Goal: Task Accomplishment & Management: Use online tool/utility

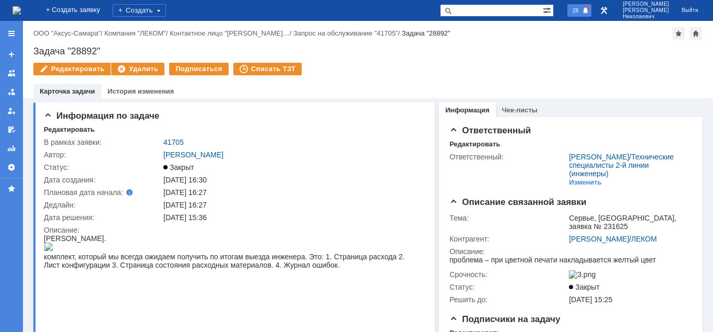
click at [592, 9] on div "28" at bounding box center [580, 10] width 24 height 13
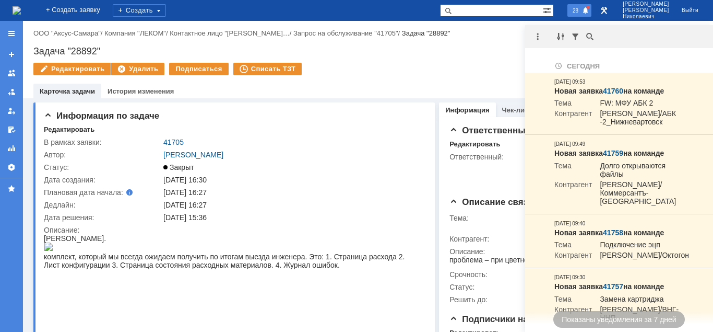
click at [592, 9] on div "28" at bounding box center [580, 10] width 24 height 13
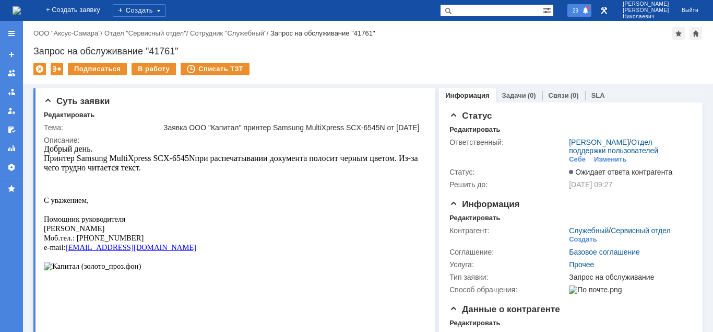
click at [582, 11] on span "29" at bounding box center [576, 10] width 12 height 7
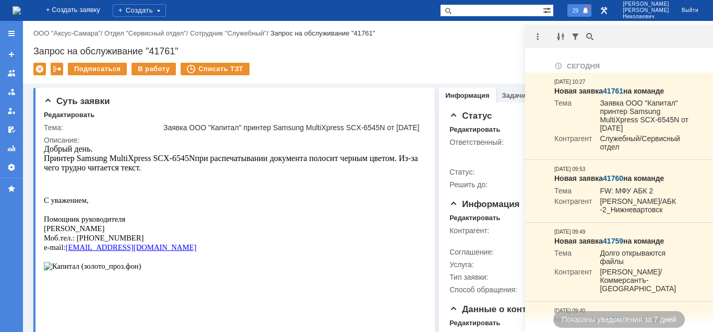
click at [582, 11] on span "29" at bounding box center [576, 10] width 12 height 7
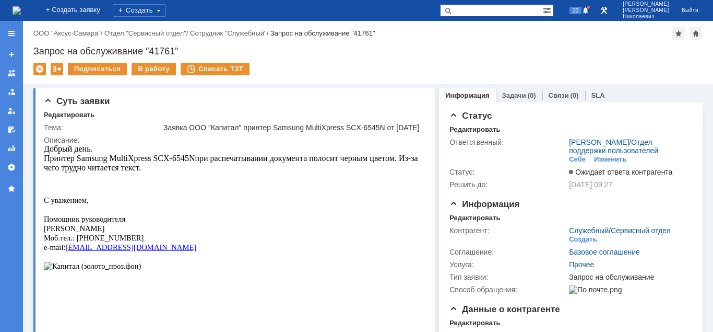
click at [487, 10] on input "text" at bounding box center [491, 10] width 103 height 13
paste input "41538"
type input "41538"
drag, startPoint x: 466, startPoint y: 10, endPoint x: 462, endPoint y: 15, distance: 6.3
click at [453, 11] on span at bounding box center [446, 10] width 13 height 13
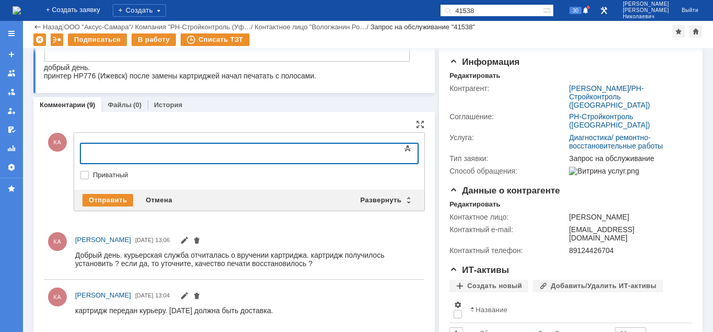
click at [118, 149] on div at bounding box center [165, 152] width 148 height 8
click at [96, 199] on div "Отправить" at bounding box center [108, 200] width 51 height 13
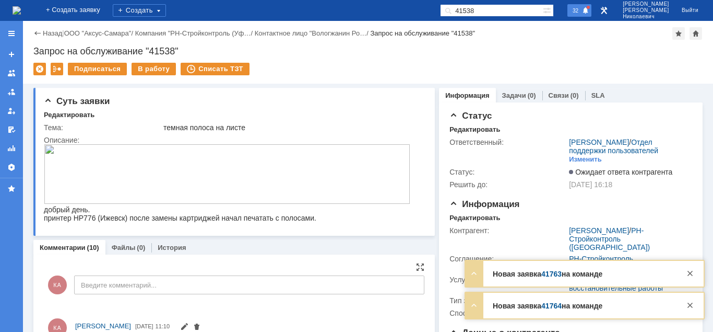
click at [582, 10] on span "32" at bounding box center [576, 10] width 12 height 7
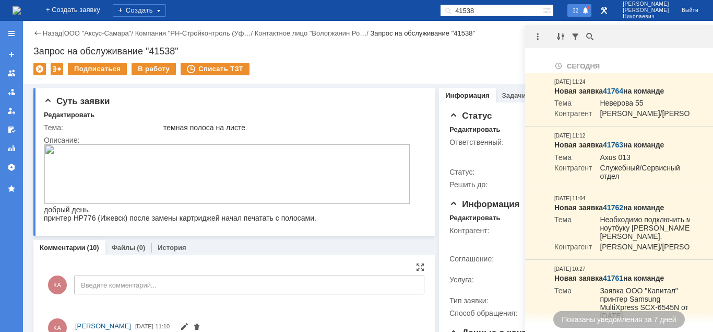
drag, startPoint x: 595, startPoint y: 12, endPoint x: 499, endPoint y: 30, distance: 97.7
click at [582, 12] on span "32" at bounding box center [576, 10] width 12 height 7
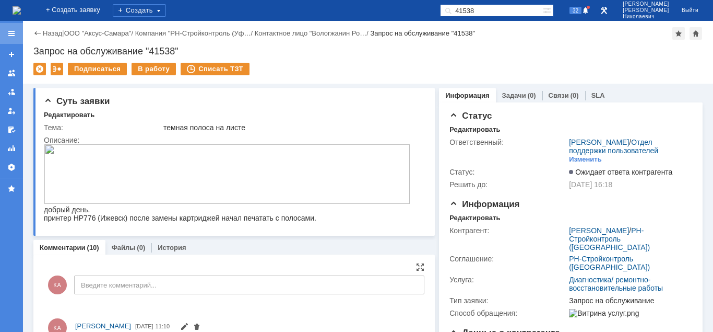
click at [11, 34] on div at bounding box center [11, 33] width 8 height 8
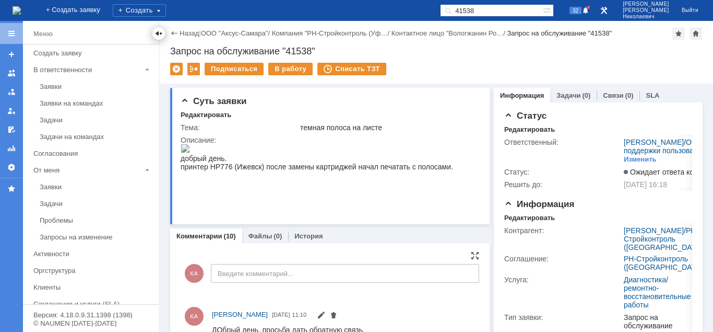
click at [156, 34] on div at bounding box center [159, 33] width 8 height 8
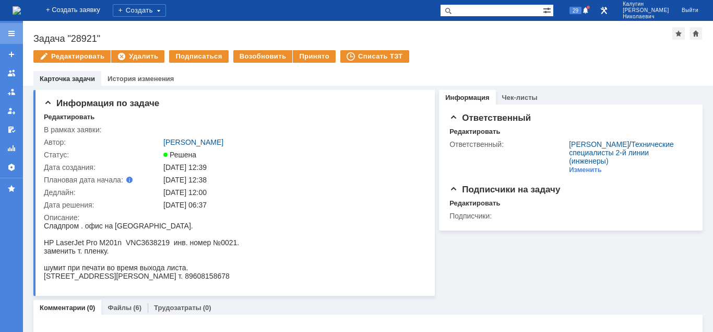
click at [10, 33] on div at bounding box center [11, 33] width 8 height 8
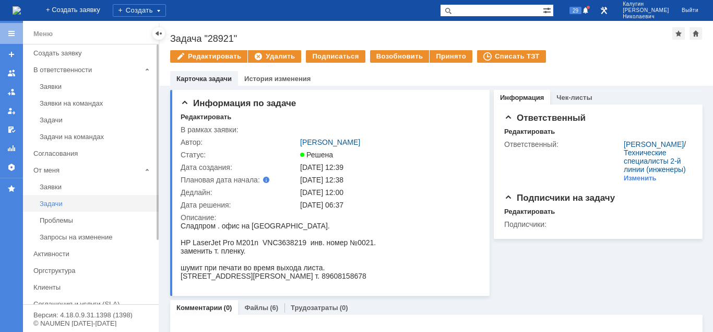
click at [51, 204] on div "Задачи" at bounding box center [96, 203] width 113 height 8
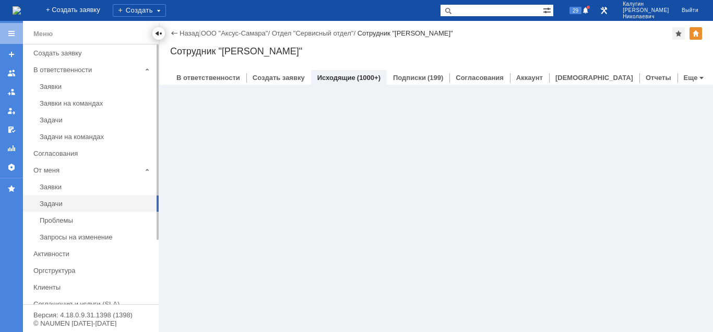
click at [159, 36] on div at bounding box center [159, 33] width 8 height 8
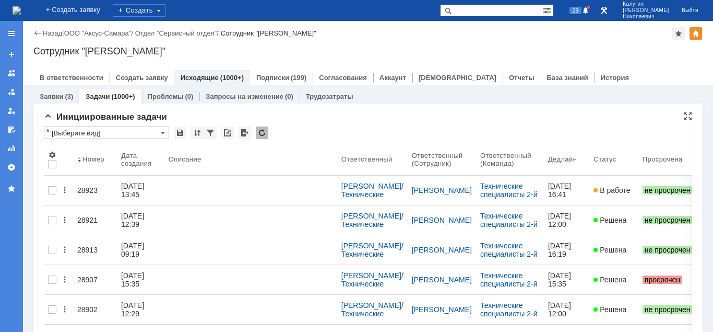
click at [107, 131] on input "[Выберите вид]" at bounding box center [106, 132] width 125 height 13
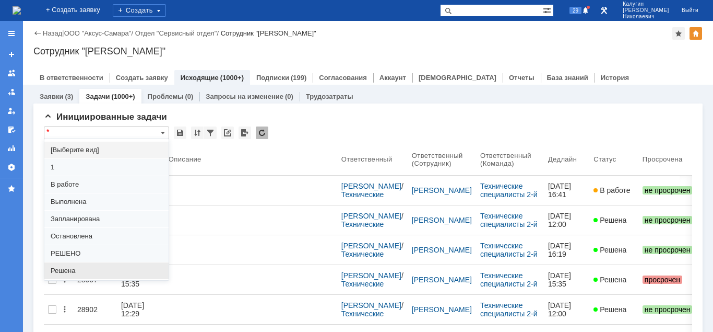
click at [74, 270] on span "Решена" at bounding box center [107, 270] width 112 height 8
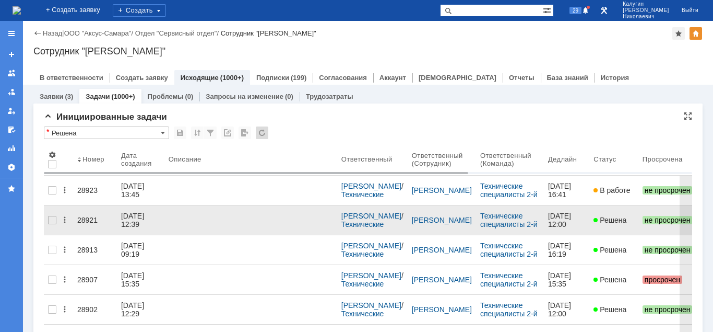
type input "Решена"
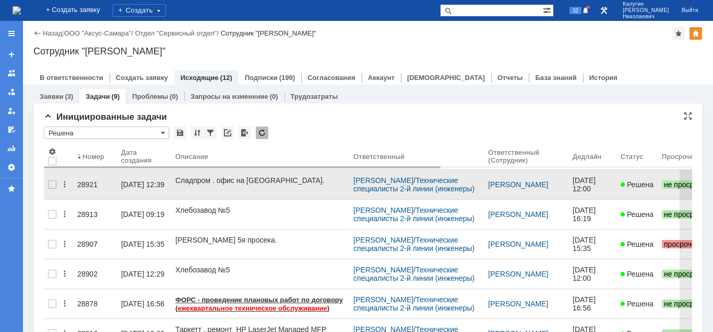
click at [91, 180] on div "28921" at bounding box center [95, 184] width 36 height 8
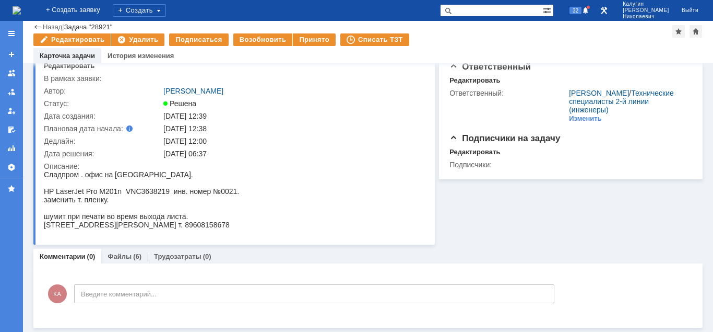
scroll to position [29, 0]
click at [127, 251] on div "Файлы (6)" at bounding box center [124, 256] width 46 height 15
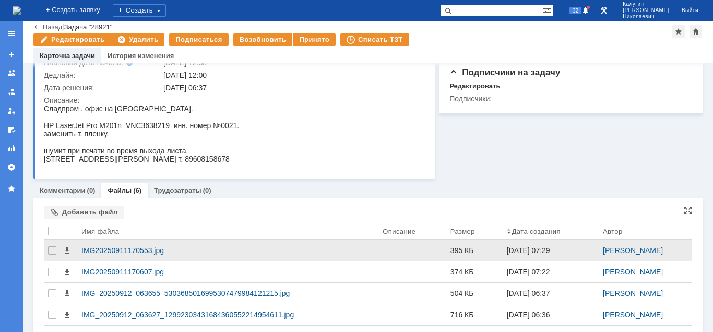
scroll to position [160, 0]
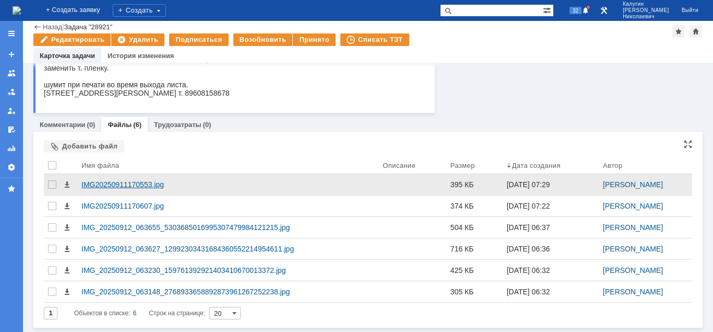
click at [142, 182] on div "IMG20250911170553.jpg" at bounding box center [227, 184] width 293 height 8
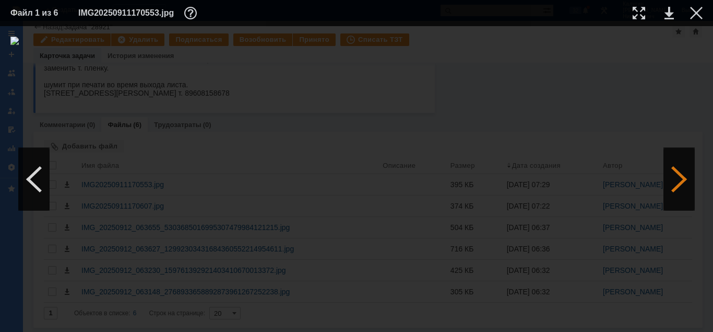
click at [676, 174] on div at bounding box center [679, 179] width 31 height 63
click at [679, 174] on div at bounding box center [679, 179] width 31 height 63
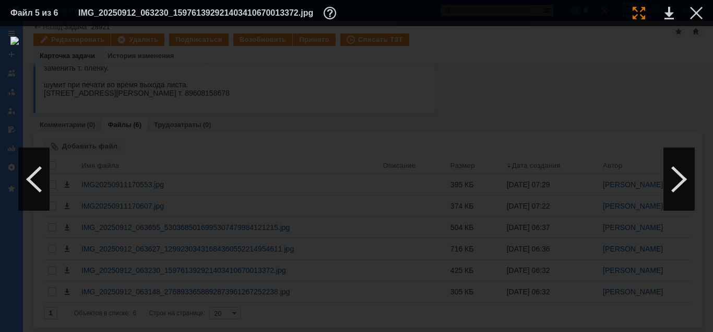
click at [638, 17] on div at bounding box center [639, 13] width 13 height 13
click at [700, 11] on div at bounding box center [696, 13] width 13 height 13
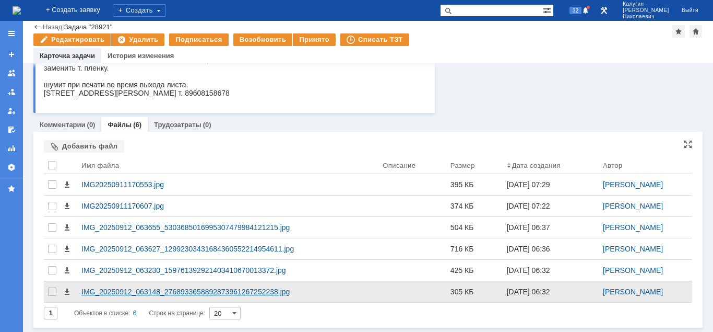
click at [261, 290] on div "IMG_20250912_063148_2768933658892873961267252238.jpg" at bounding box center [227, 291] width 293 height 8
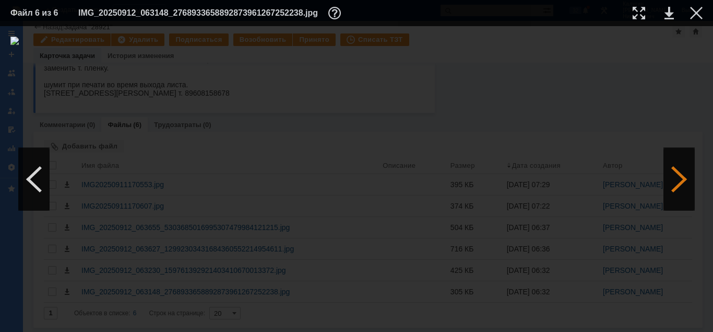
click at [683, 186] on div at bounding box center [679, 179] width 31 height 63
click at [695, 14] on div at bounding box center [696, 13] width 13 height 13
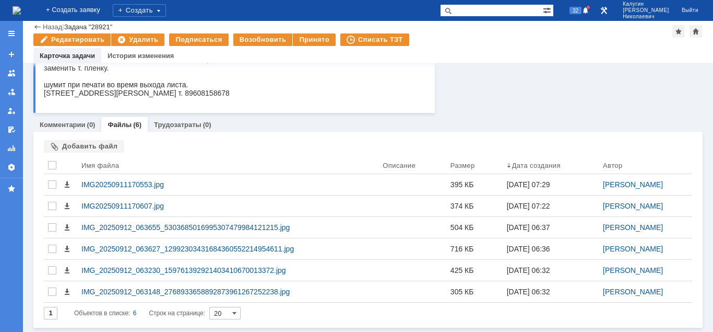
scroll to position [0, 0]
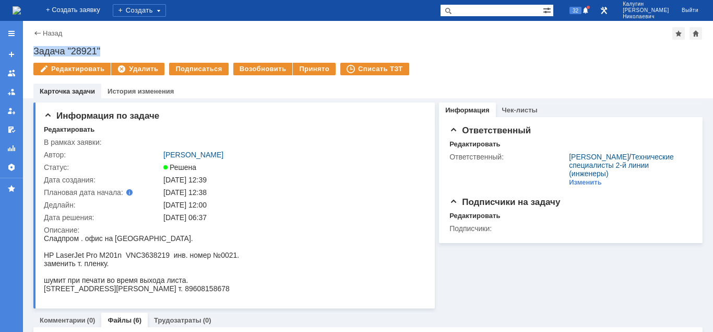
drag, startPoint x: 31, startPoint y: 45, endPoint x: 95, endPoint y: 49, distance: 63.8
click at [101, 49] on div "Назад | Задача "28921" Задача "28921" Редактировать Удалить Подписаться Возобно…" at bounding box center [368, 59] width 690 height 77
copy div "Задача "28921""
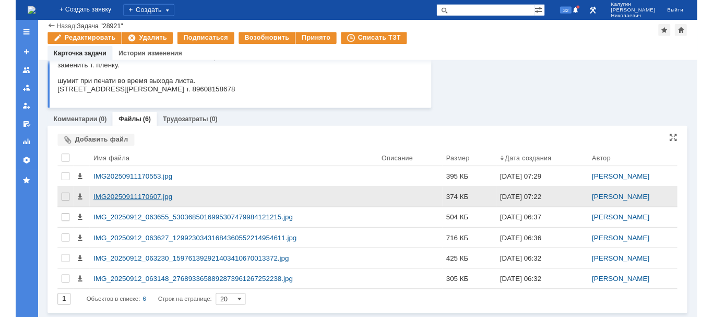
scroll to position [160, 0]
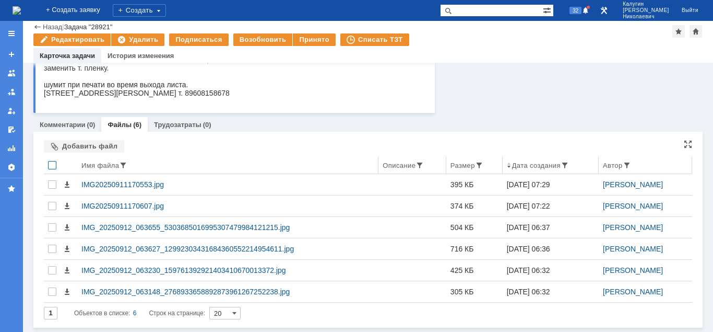
click at [50, 164] on div at bounding box center [52, 165] width 8 height 8
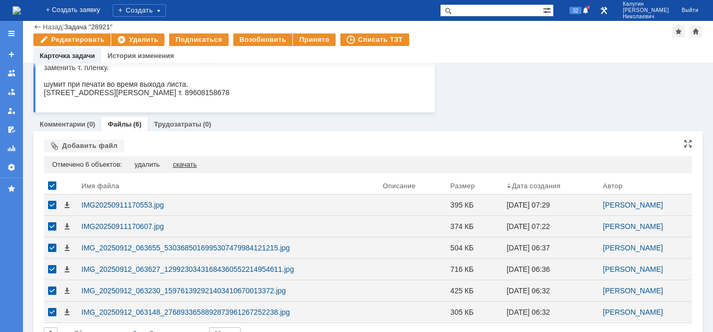
click at [182, 164] on div "скачать" at bounding box center [185, 164] width 24 height 8
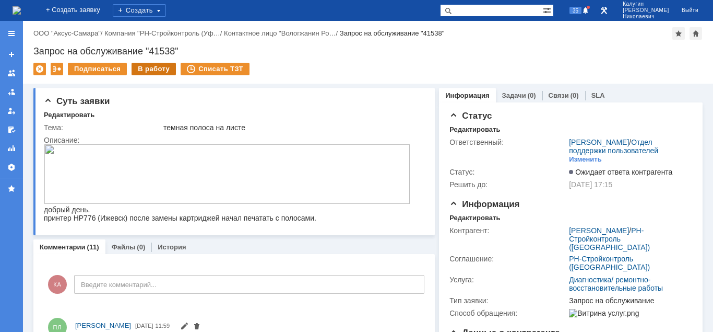
click at [164, 66] on div "В работу" at bounding box center [154, 69] width 44 height 13
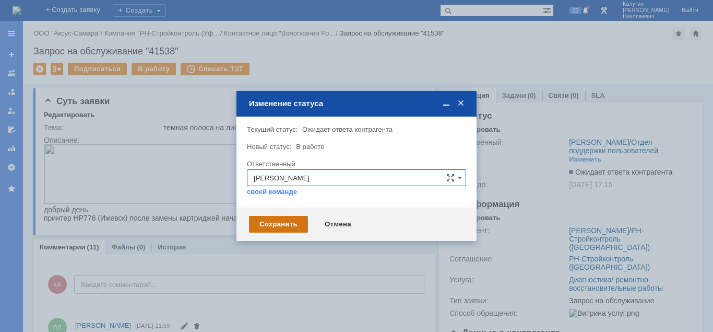
click at [268, 224] on div "Сохранить" at bounding box center [278, 224] width 59 height 17
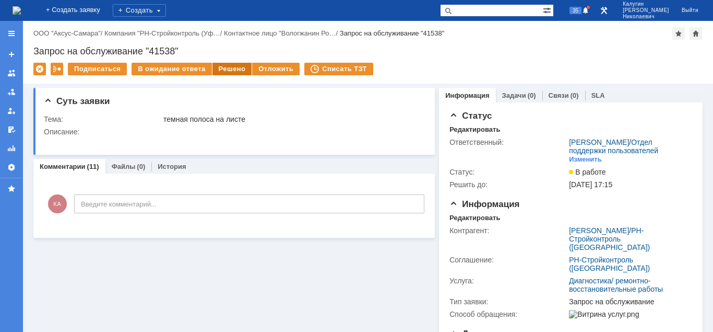
click at [221, 70] on div "Решено" at bounding box center [233, 69] width 40 height 13
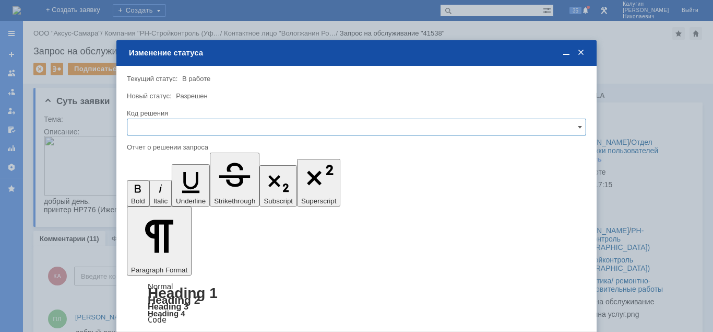
click at [188, 124] on input "text" at bounding box center [357, 127] width 460 height 17
click at [163, 199] on span "Решено" at bounding box center [357, 198] width 446 height 8
type input "Решено"
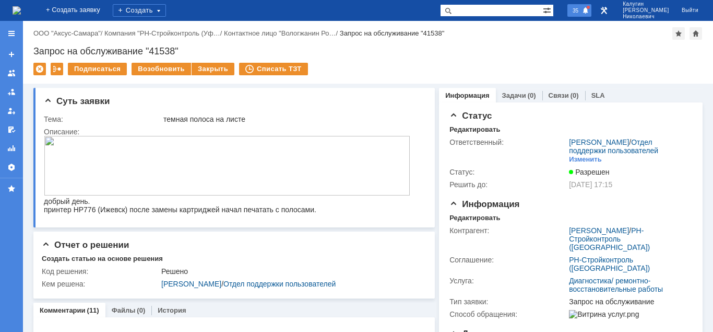
click at [592, 8] on div "35" at bounding box center [580, 10] width 24 height 13
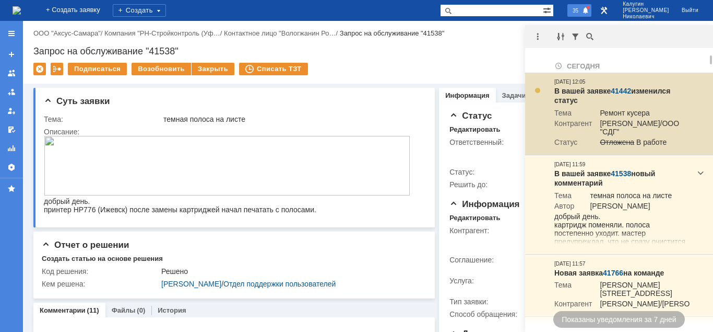
click at [617, 87] on link "41442" at bounding box center [621, 91] width 20 height 8
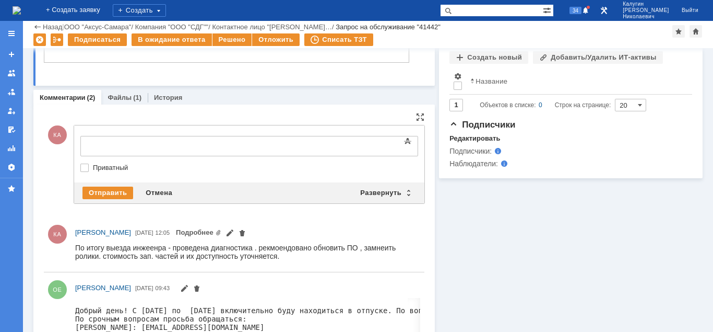
click at [96, 142] on div at bounding box center [165, 144] width 148 height 8
click at [113, 189] on div "Отправить" at bounding box center [108, 192] width 51 height 13
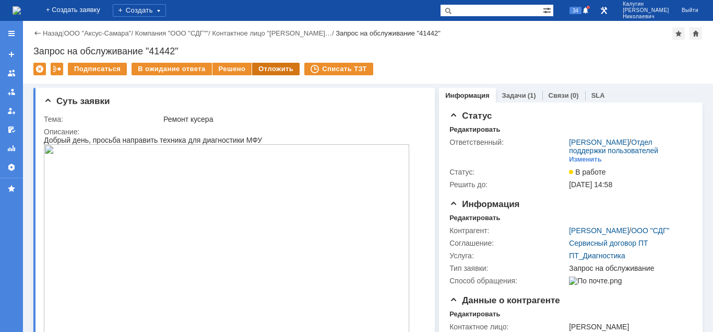
click at [274, 68] on div "Отложить" at bounding box center [276, 69] width 48 height 13
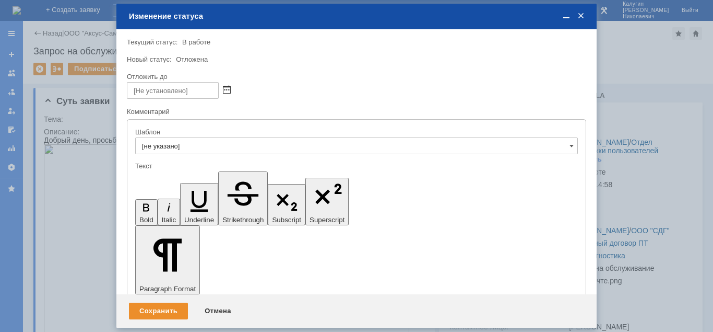
click at [226, 89] on span at bounding box center [227, 90] width 8 height 8
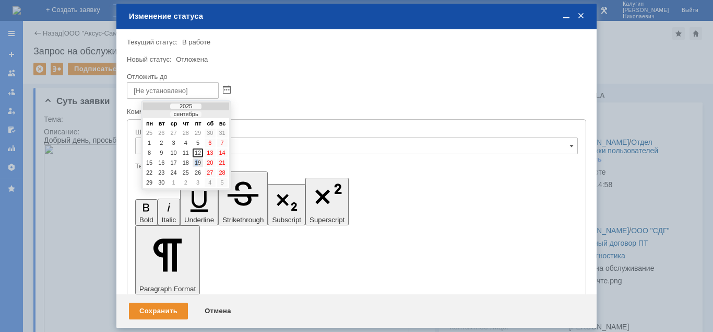
click at [199, 161] on div "19" at bounding box center [198, 162] width 10 height 9
type input "19.09.2025 12:23"
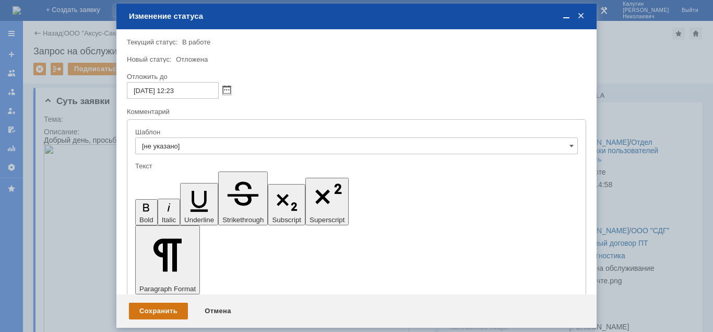
click at [162, 308] on div "Сохранить" at bounding box center [158, 310] width 59 height 17
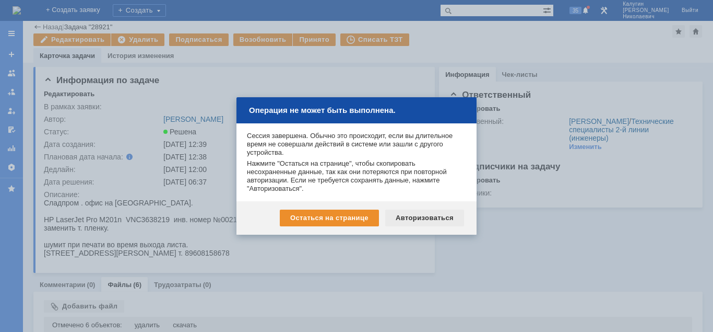
scroll to position [160, 0]
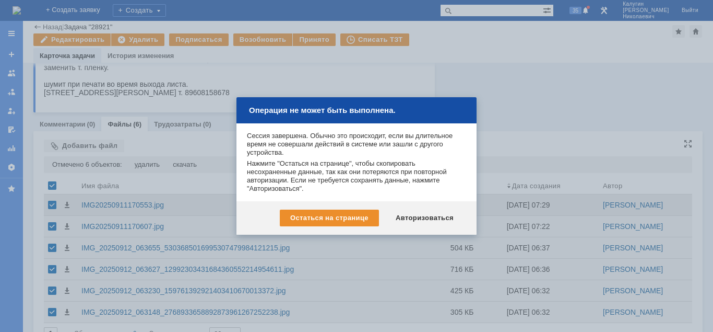
click at [435, 217] on div "Авторизоваться" at bounding box center [424, 217] width 79 height 17
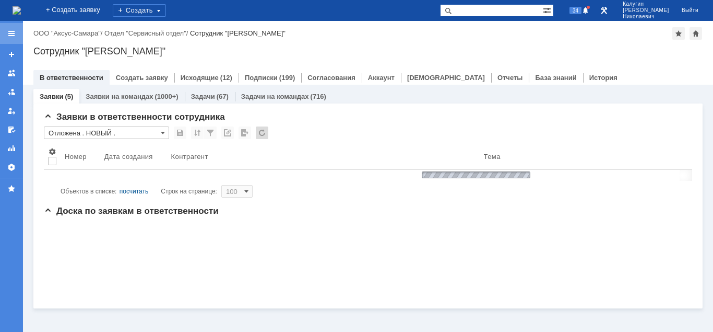
click at [16, 32] on div at bounding box center [11, 33] width 23 height 21
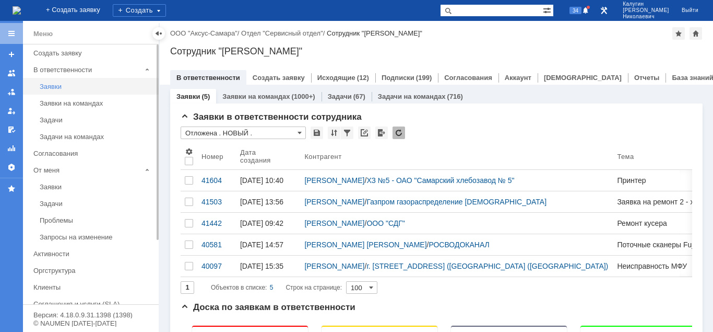
click at [60, 84] on div "Заявки" at bounding box center [96, 87] width 113 height 8
click at [159, 34] on div at bounding box center [159, 33] width 8 height 8
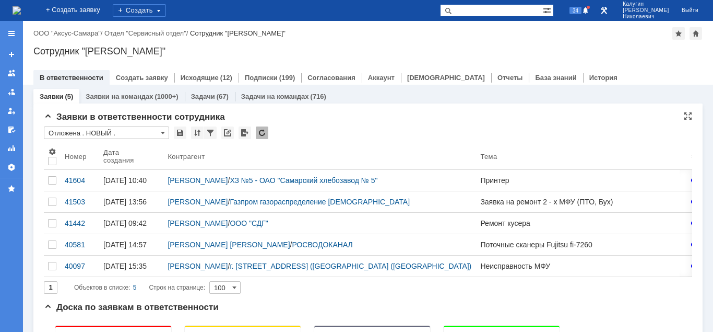
click at [100, 133] on input "Отложена . НОВЫЙ ." at bounding box center [106, 132] width 125 height 13
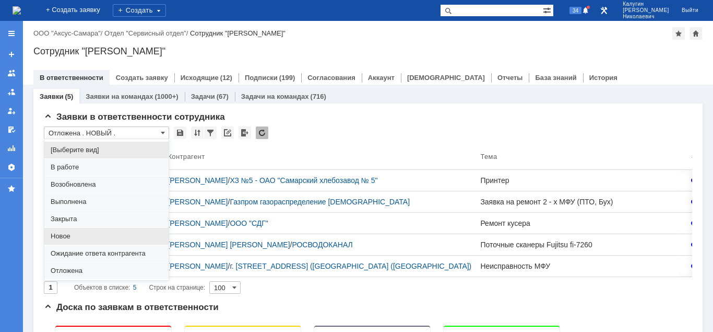
scroll to position [80, 0]
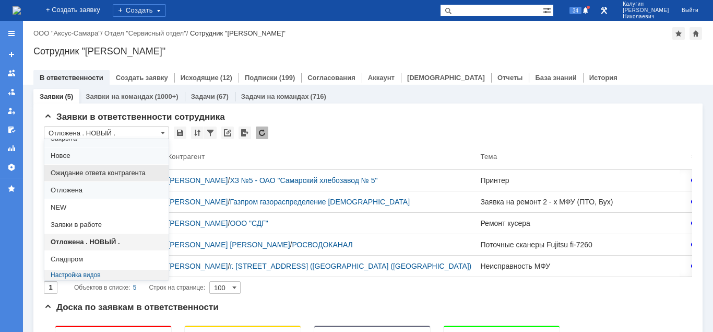
click at [113, 174] on span "Ожидание ответа контрагента" at bounding box center [107, 173] width 112 height 8
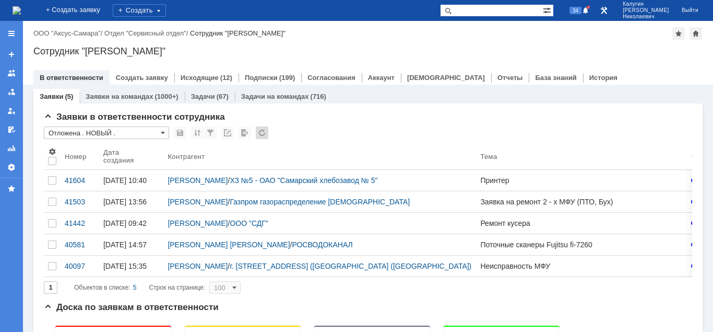
type input "Ожидание ответа контрагента"
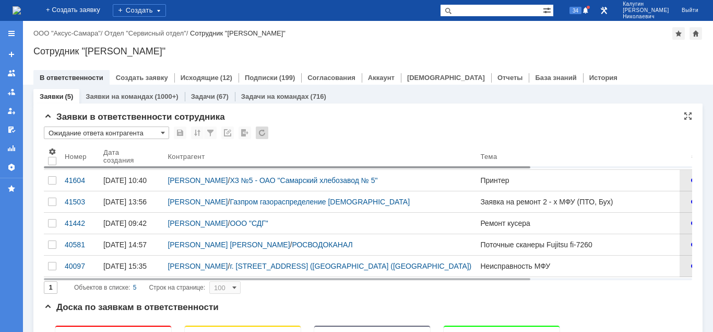
type input "20"
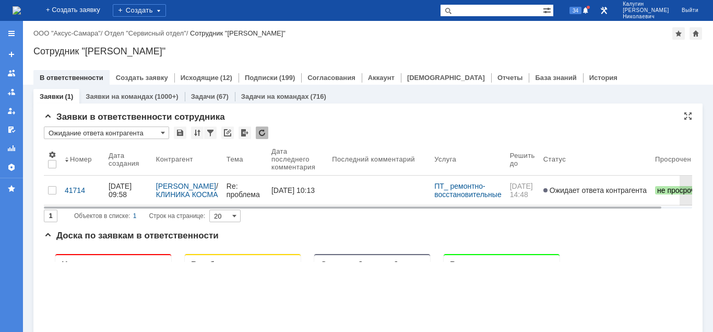
type input "Ожидание ответа контрагента"
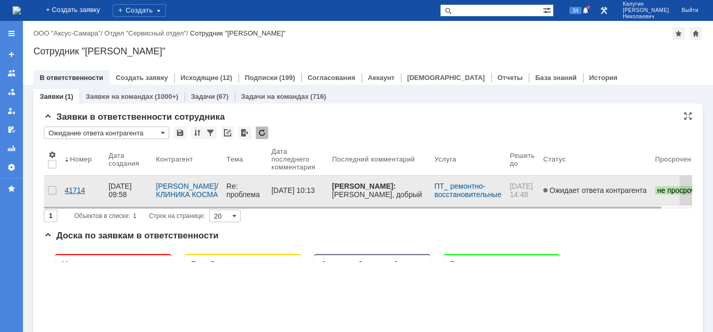
click at [72, 186] on div "41714" at bounding box center [83, 190] width 36 height 8
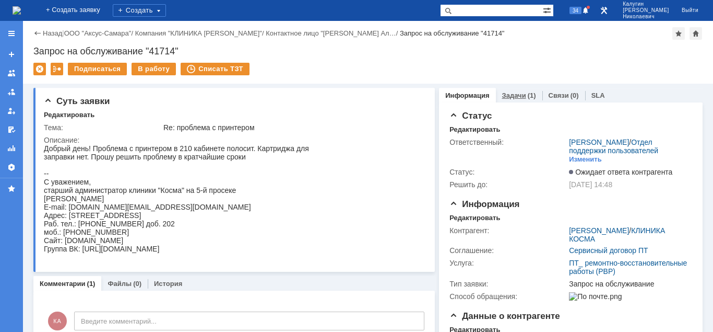
click at [508, 96] on link "Задачи" at bounding box center [514, 95] width 24 height 8
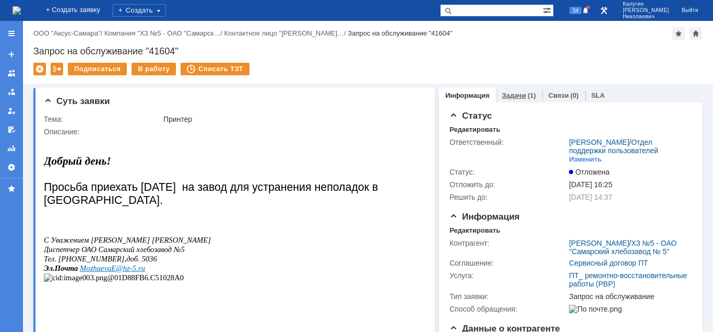
click at [513, 93] on link "Задачи" at bounding box center [514, 95] width 24 height 8
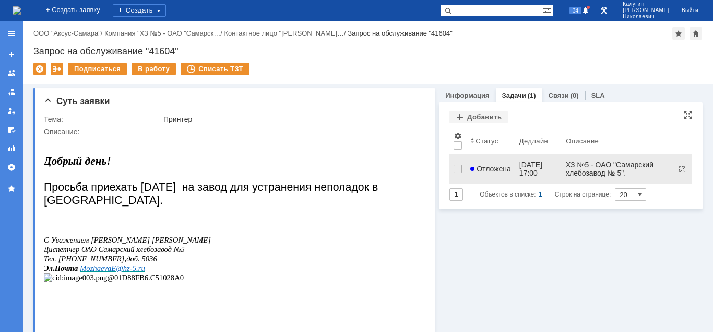
click at [476, 164] on div at bounding box center [473, 168] width 6 height 8
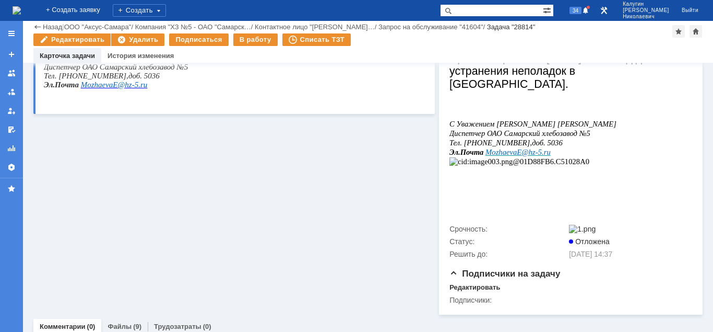
scroll to position [296, 0]
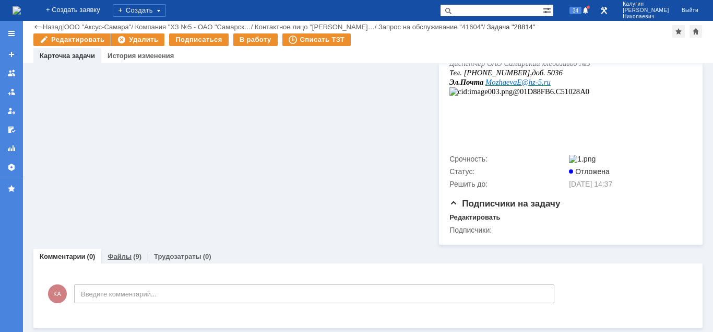
click at [119, 256] on link "Файлы" at bounding box center [120, 256] width 24 height 8
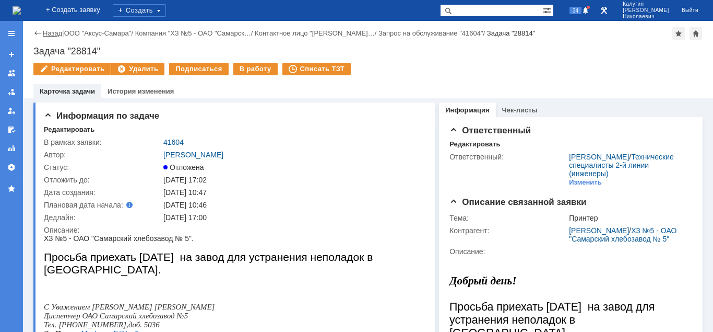
click at [51, 34] on link "Назад" at bounding box center [52, 33] width 19 height 8
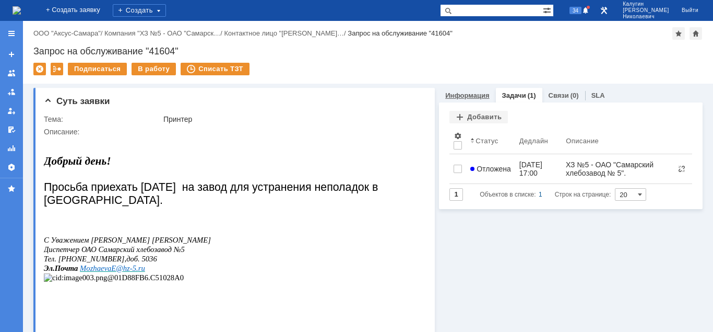
click at [479, 95] on link "Информация" at bounding box center [467, 95] width 44 height 8
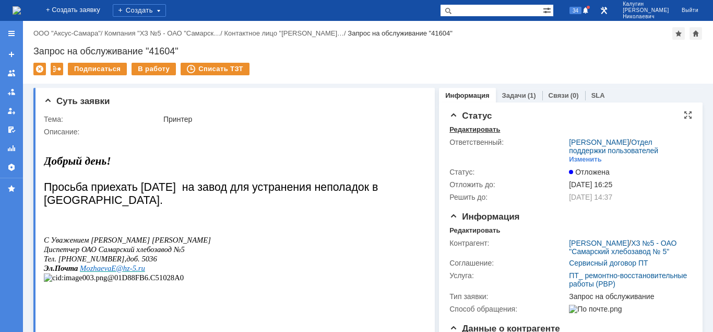
click at [469, 129] on div "Редактировать" at bounding box center [475, 129] width 51 height 8
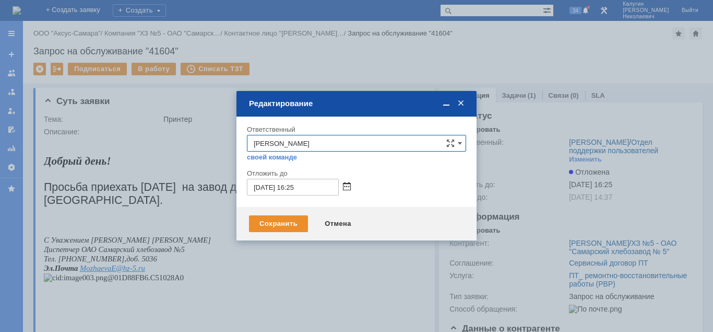
click at [347, 187] on span at bounding box center [347, 187] width 8 height 8
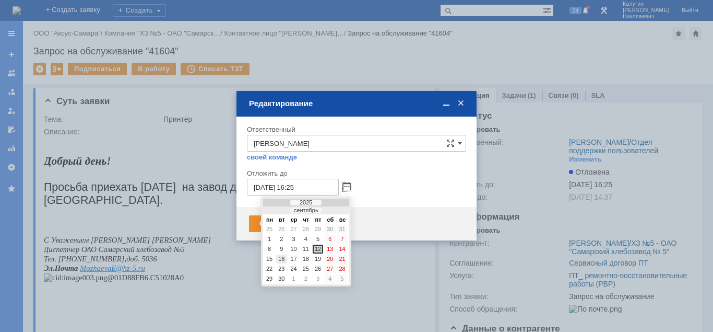
click at [284, 258] on div "16" at bounding box center [281, 258] width 10 height 9
type input "16.09.2025 16:25"
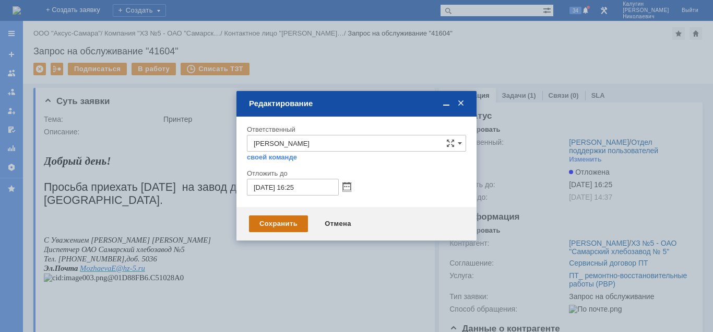
click at [296, 221] on div "Сохранить" at bounding box center [278, 223] width 59 height 17
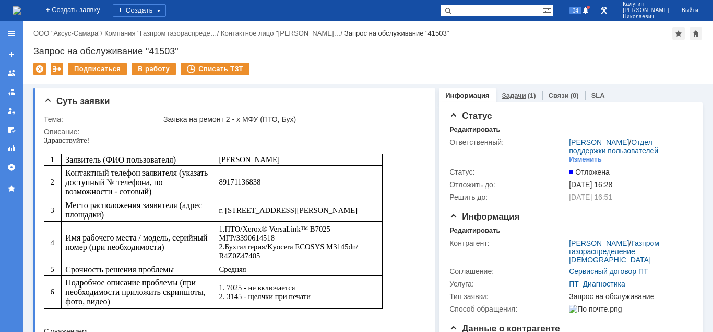
click at [521, 96] on link "Задачи" at bounding box center [514, 95] width 24 height 8
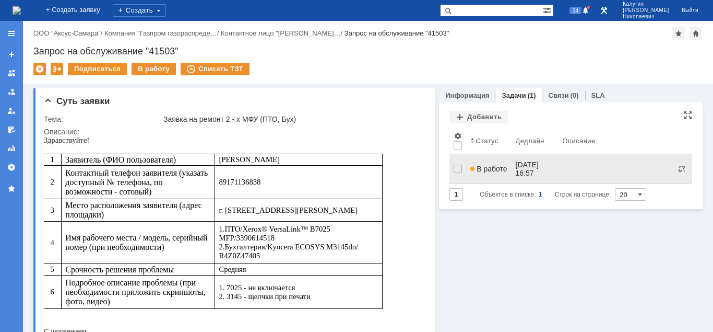
click at [491, 164] on span "В работе" at bounding box center [488, 168] width 37 height 8
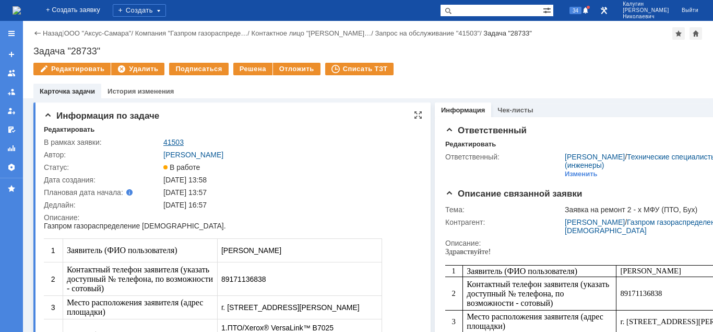
click at [172, 139] on link "41503" at bounding box center [173, 142] width 20 height 8
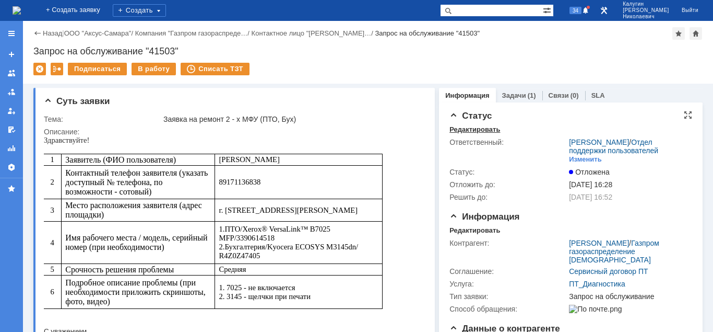
click at [462, 129] on div "Редактировать" at bounding box center [475, 129] width 51 height 8
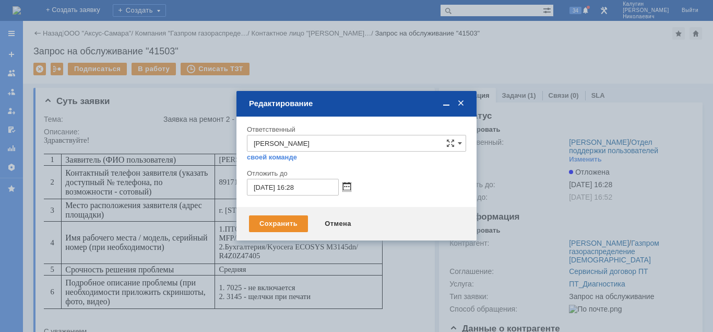
click at [346, 187] on span at bounding box center [347, 187] width 8 height 8
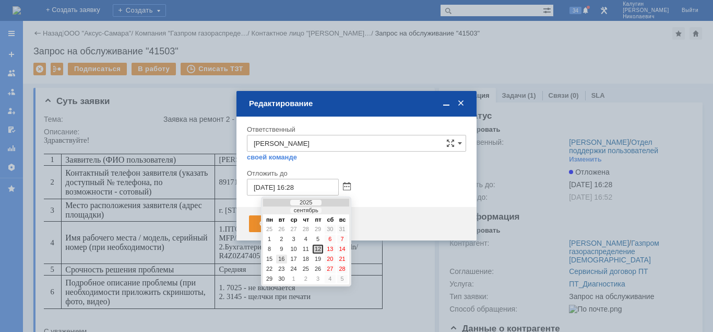
click at [280, 260] on div "16" at bounding box center [281, 258] width 10 height 9
type input "16.09.2025 16:28"
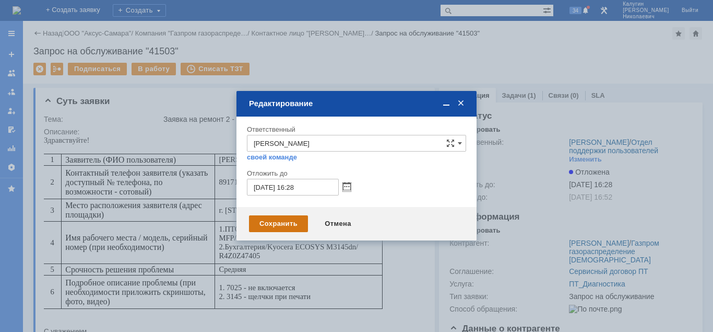
click at [283, 222] on div "Сохранить" at bounding box center [278, 223] width 59 height 17
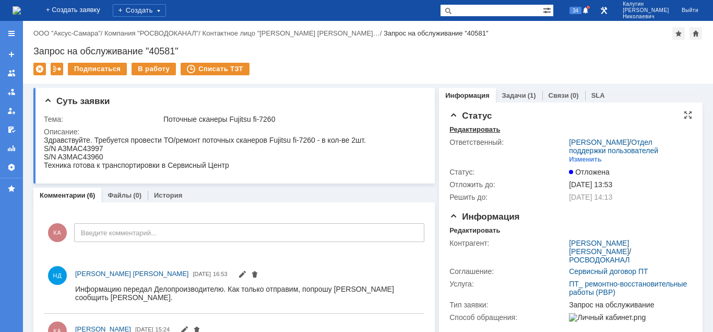
click at [467, 127] on div "Редактировать" at bounding box center [475, 129] width 51 height 8
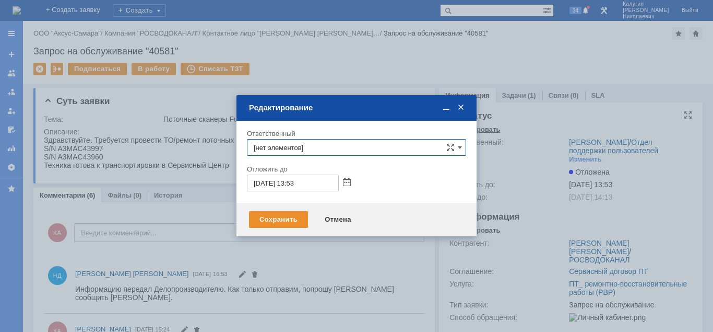
type input "[PERSON_NAME]"
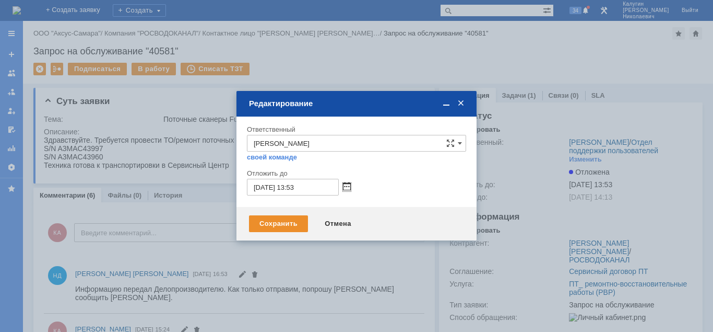
click at [350, 183] on span at bounding box center [347, 187] width 8 height 8
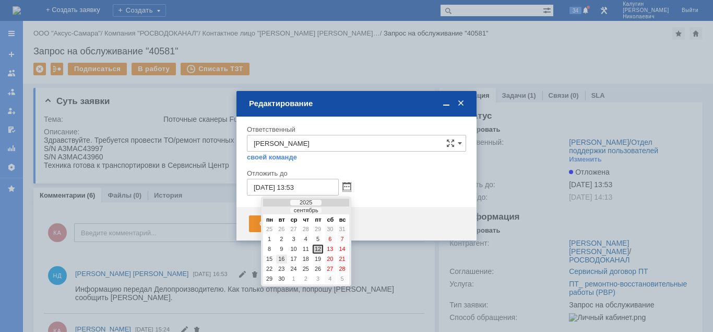
click at [284, 259] on div "16" at bounding box center [281, 258] width 10 height 9
type input "16.09.2025 13:53"
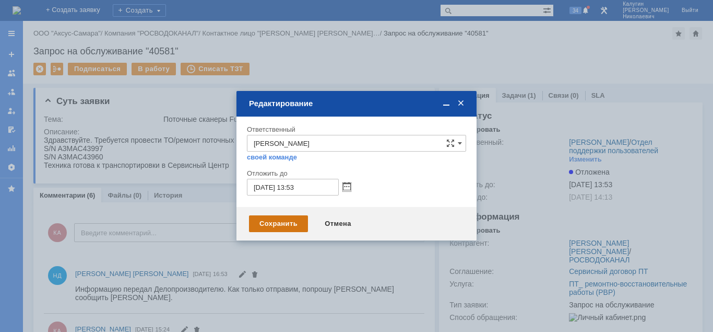
click at [281, 221] on div "Сохранить" at bounding box center [278, 223] width 59 height 17
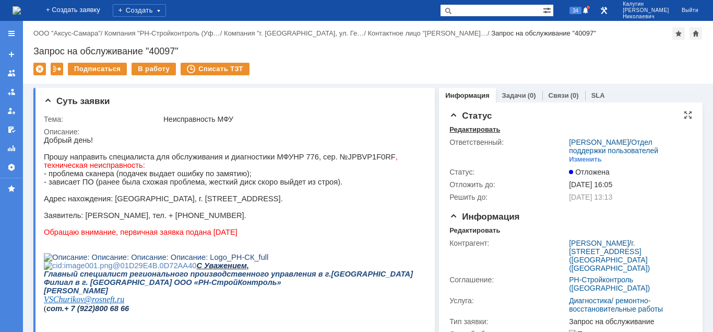
click at [482, 129] on div "Редактировать" at bounding box center [475, 129] width 51 height 8
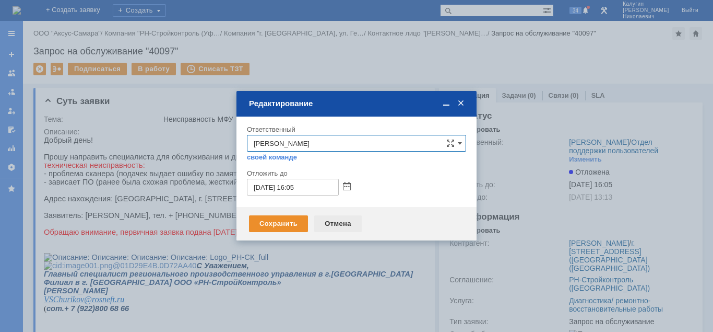
click at [345, 225] on div "Отмена" at bounding box center [338, 223] width 48 height 17
